Goal: Information Seeking & Learning: Learn about a topic

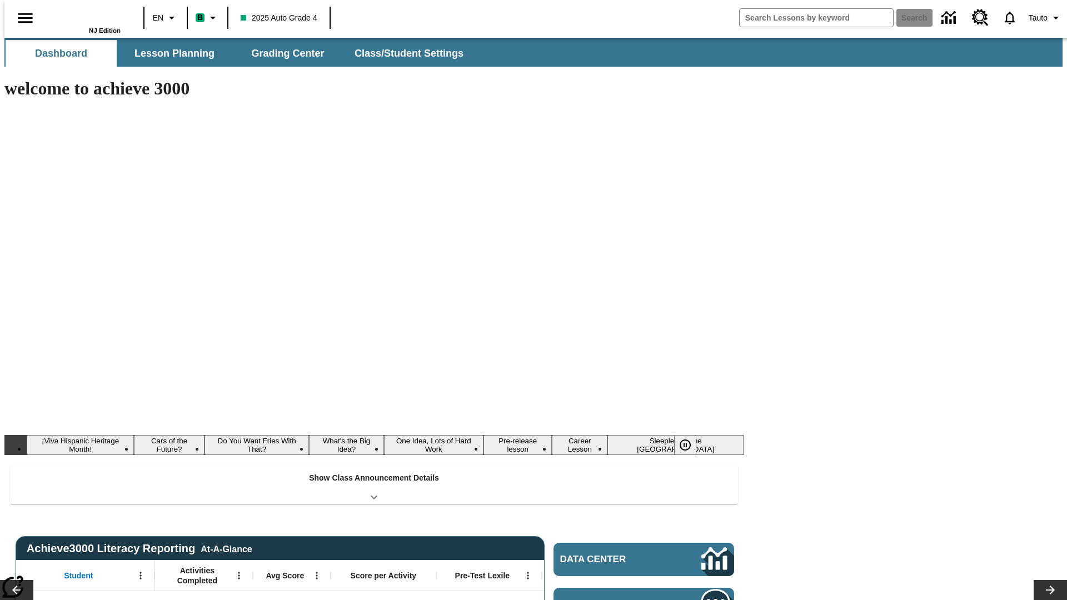
type input "-1"
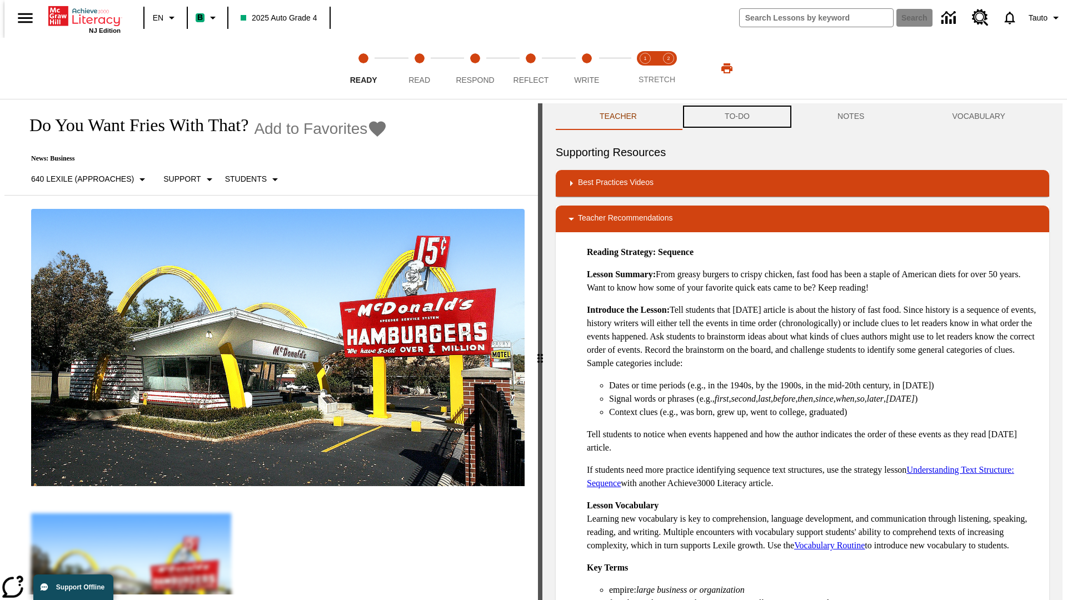
click at [736, 117] on button "TO-DO" at bounding box center [737, 116] width 113 height 27
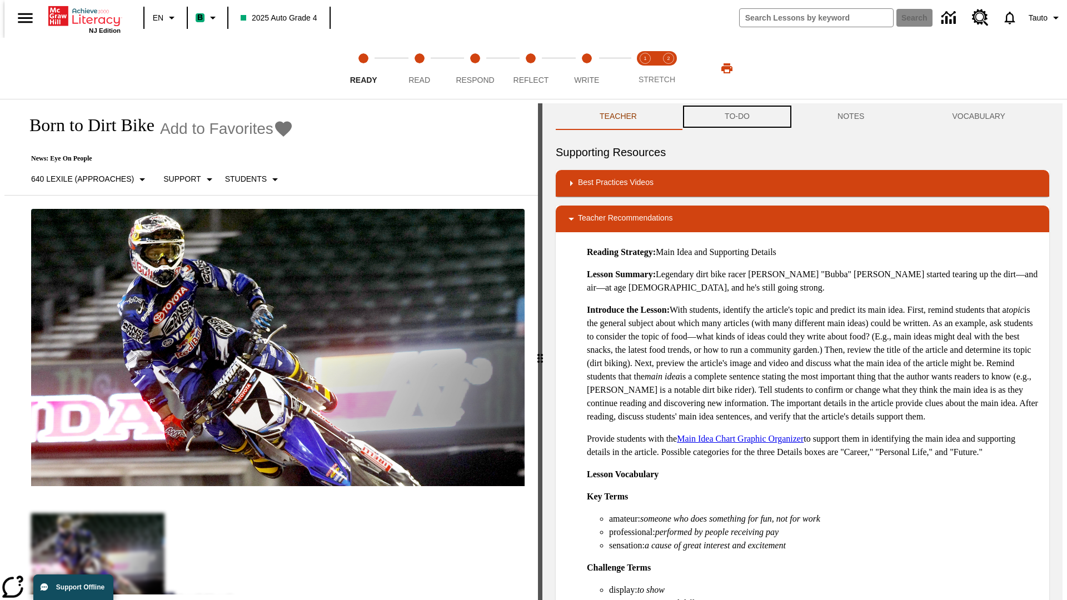
click at [736, 117] on button "TO-DO" at bounding box center [737, 116] width 113 height 27
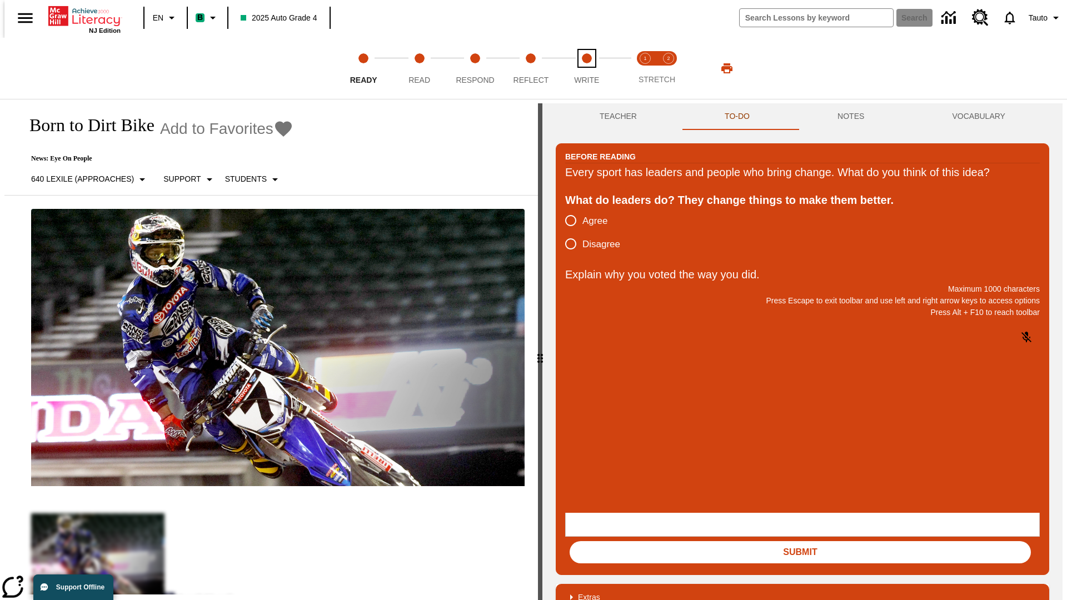
click at [586, 68] on span "Write" at bounding box center [586, 76] width 25 height 20
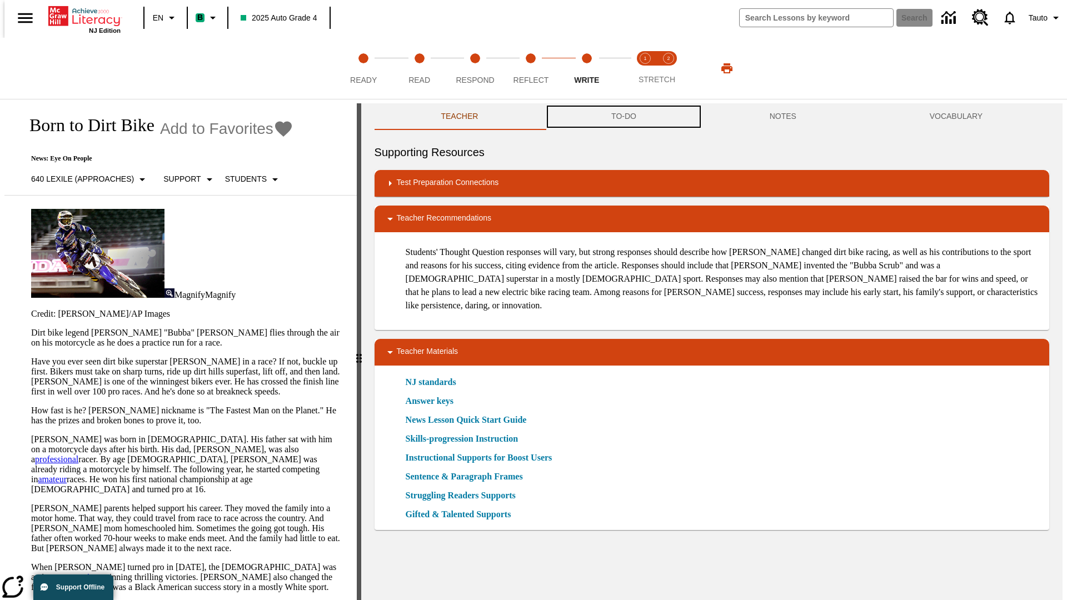
scroll to position [1, 0]
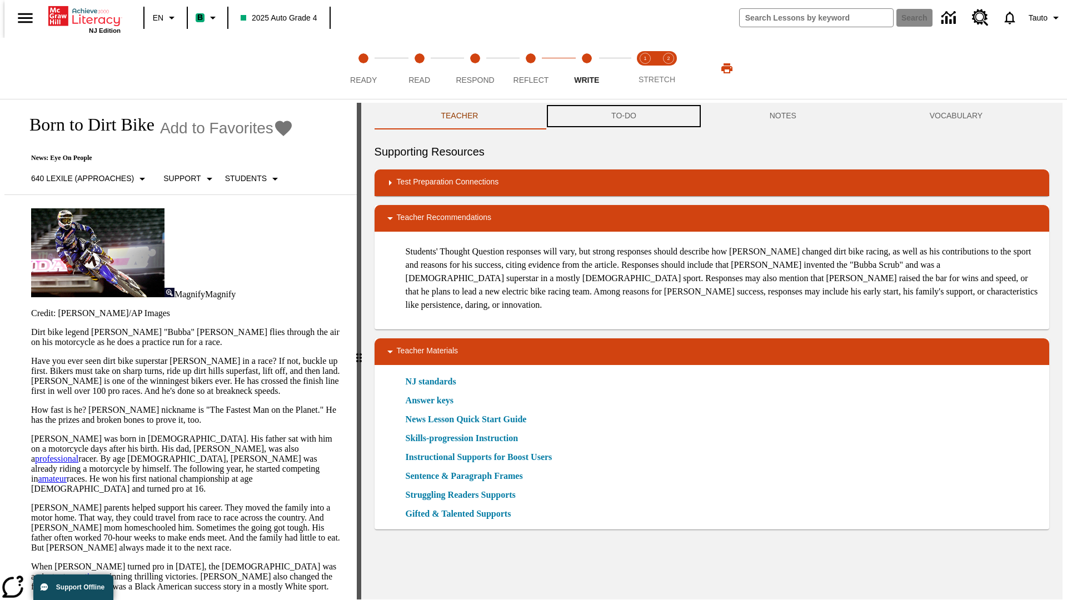
click at [623, 117] on button "TO-DO" at bounding box center [624, 116] width 158 height 27
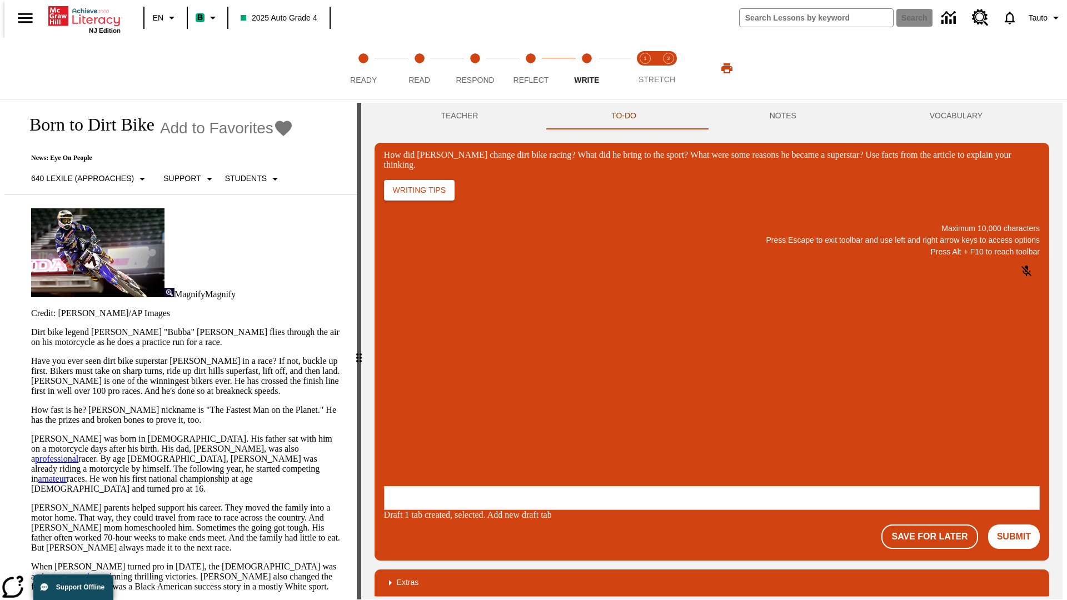
scroll to position [0, 0]
click at [546, 415] on p "One change Stewart brought to dirt bike racing was…" at bounding box center [467, 419] width 158 height 20
click at [407, 371] on span "Copy" at bounding box center [397, 375] width 18 height 8
click at [546, 415] on p "How did Stewart change dirt bike racing? What did he bring to the sport? What w…" at bounding box center [467, 414] width 158 height 10
click at [407, 371] on span "Copy" at bounding box center [397, 375] width 18 height 8
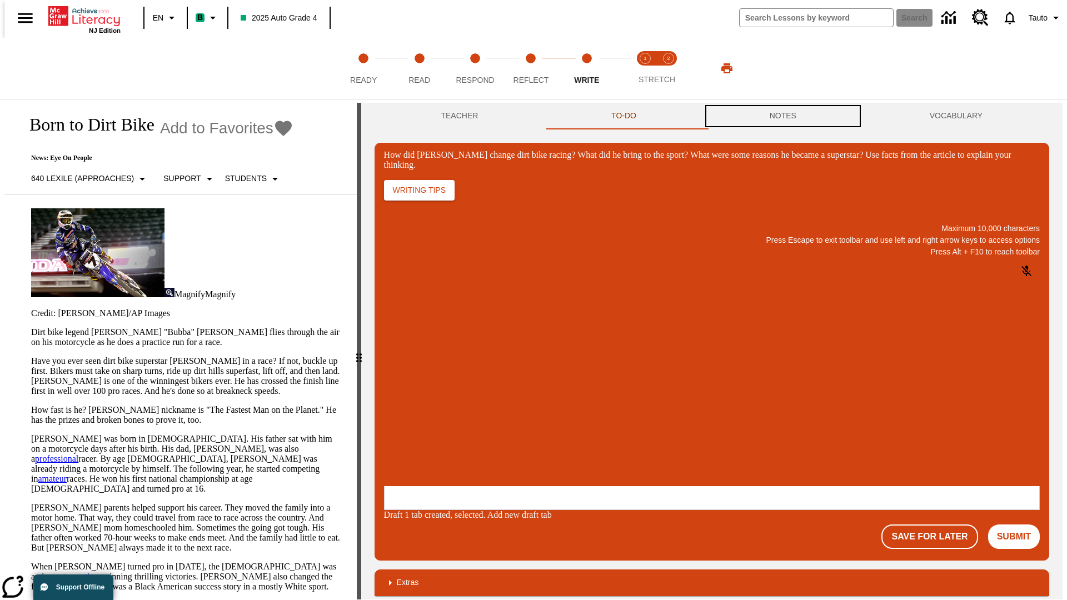
click at [785, 116] on button "NOTES" at bounding box center [783, 116] width 160 height 27
